Goal: Task Accomplishment & Management: Manage account settings

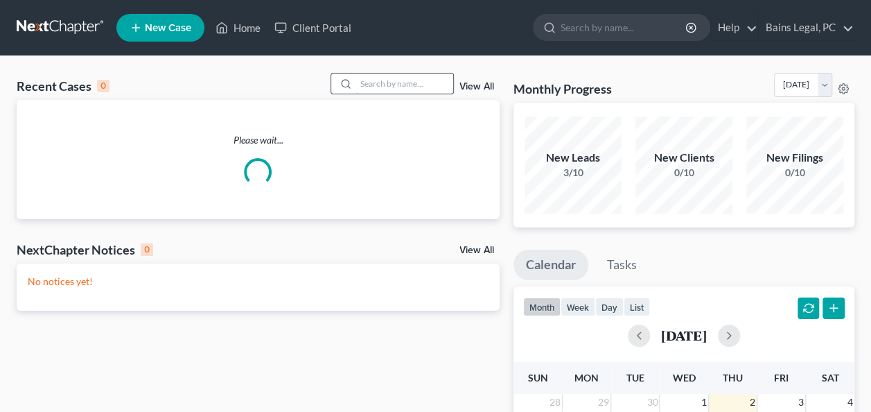
click at [404, 79] on input "search" at bounding box center [404, 83] width 97 height 20
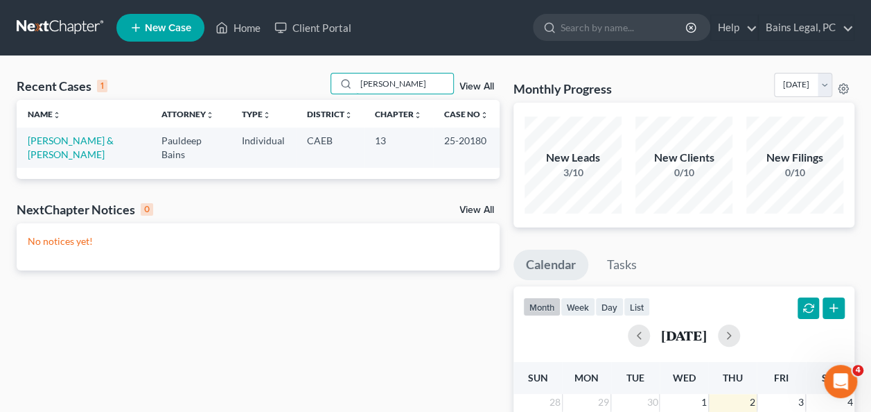
type input "[PERSON_NAME]"
click at [53, 133] on td "[PERSON_NAME] & [PERSON_NAME]" at bounding box center [84, 146] width 134 height 39
click at [50, 145] on td "[PERSON_NAME] & [PERSON_NAME]" at bounding box center [84, 146] width 134 height 39
click at [44, 140] on link "[PERSON_NAME] & [PERSON_NAME]" at bounding box center [71, 147] width 86 height 26
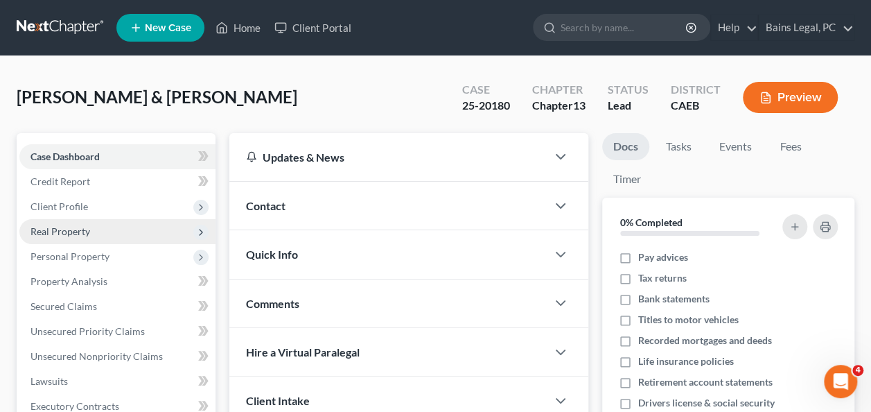
click at [74, 236] on span "Real Property" at bounding box center [60, 231] width 60 height 12
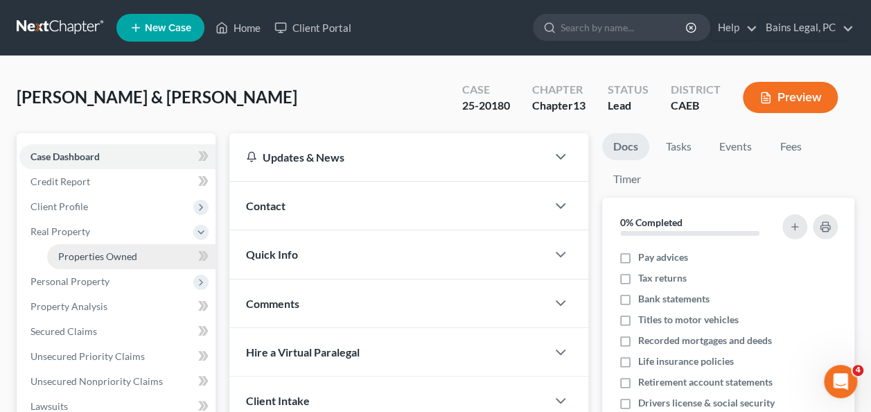
click at [81, 258] on span "Properties Owned" at bounding box center [97, 256] width 79 height 12
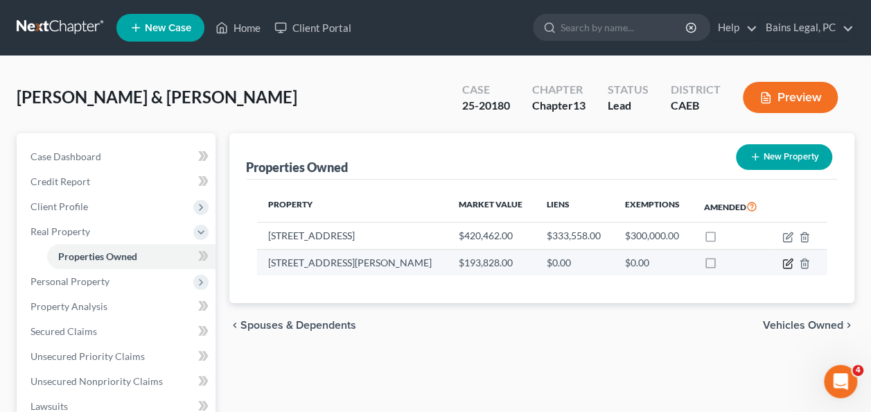
click at [787, 262] on icon "button" at bounding box center [787, 263] width 11 height 11
select select "4"
select select "0"
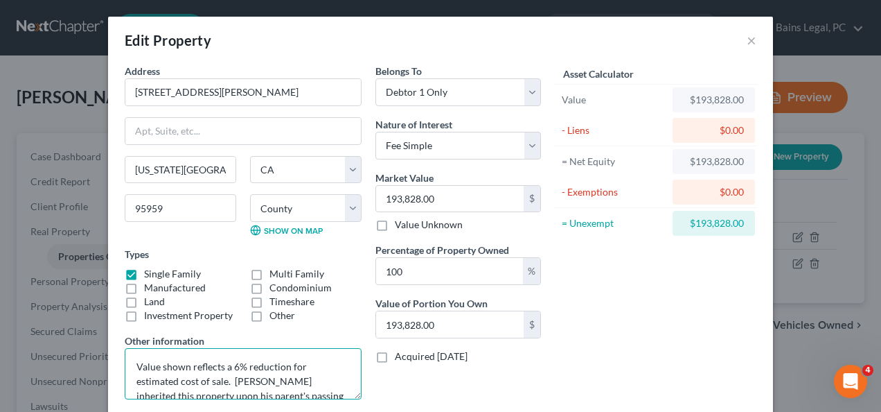
click at [280, 375] on textarea "Value shown reflects a 6% reduction for estimated cost of sale. [PERSON_NAME] i…" at bounding box center [243, 373] width 237 height 51
click at [750, 42] on button "×" at bounding box center [752, 40] width 10 height 17
